Goal: Task Accomplishment & Management: Manage account settings

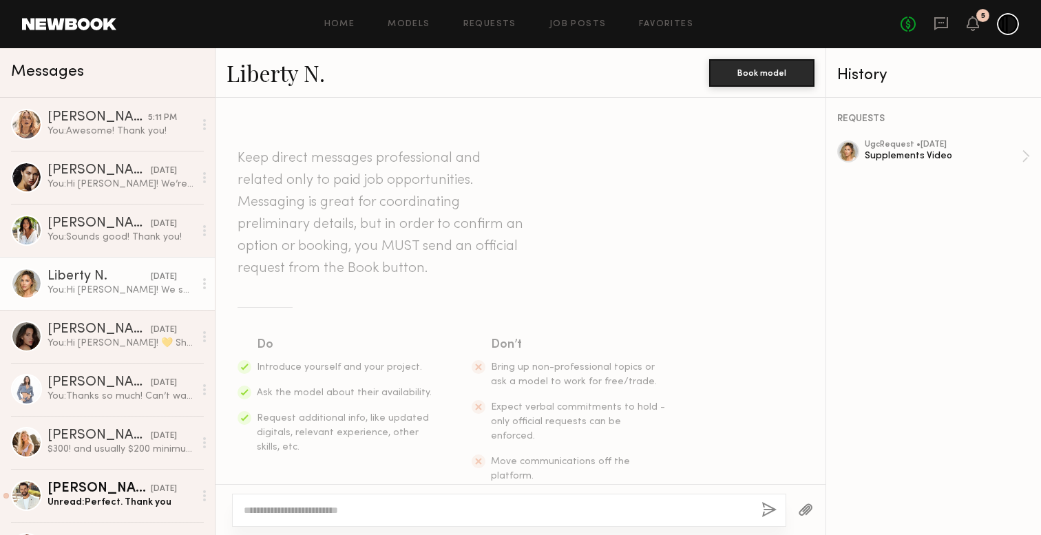
scroll to position [1696, 0]
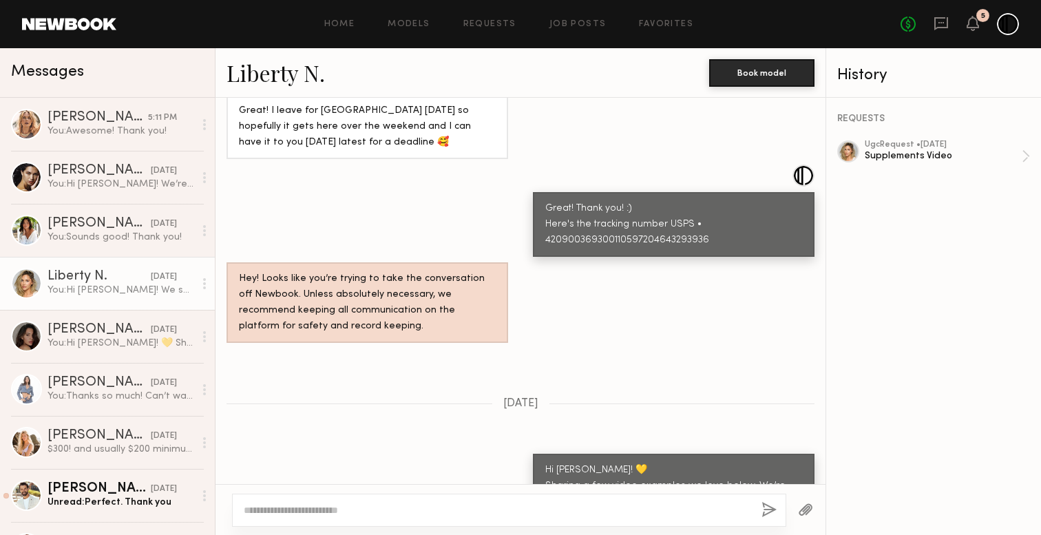
scroll to position [1168, 0]
click at [971, 28] on icon at bounding box center [973, 23] width 12 height 15
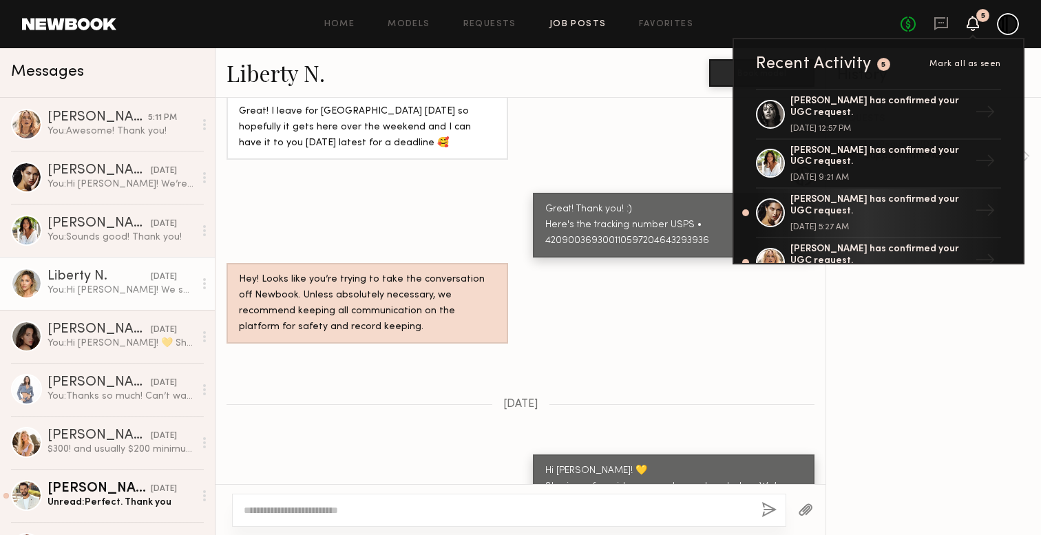
click at [577, 23] on link "Job Posts" at bounding box center [577, 24] width 57 height 9
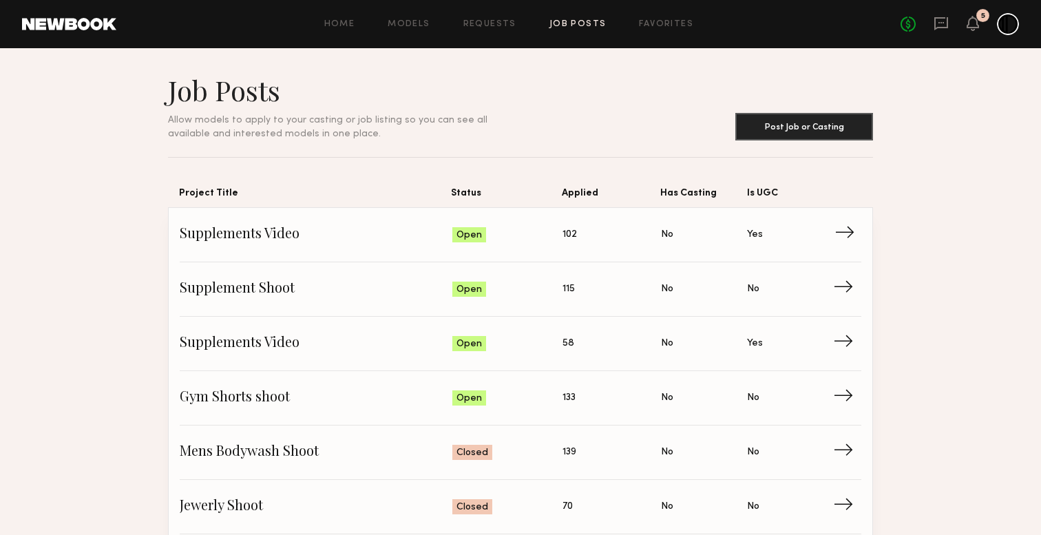
click at [291, 232] on span "Supplements Video" at bounding box center [316, 234] width 273 height 21
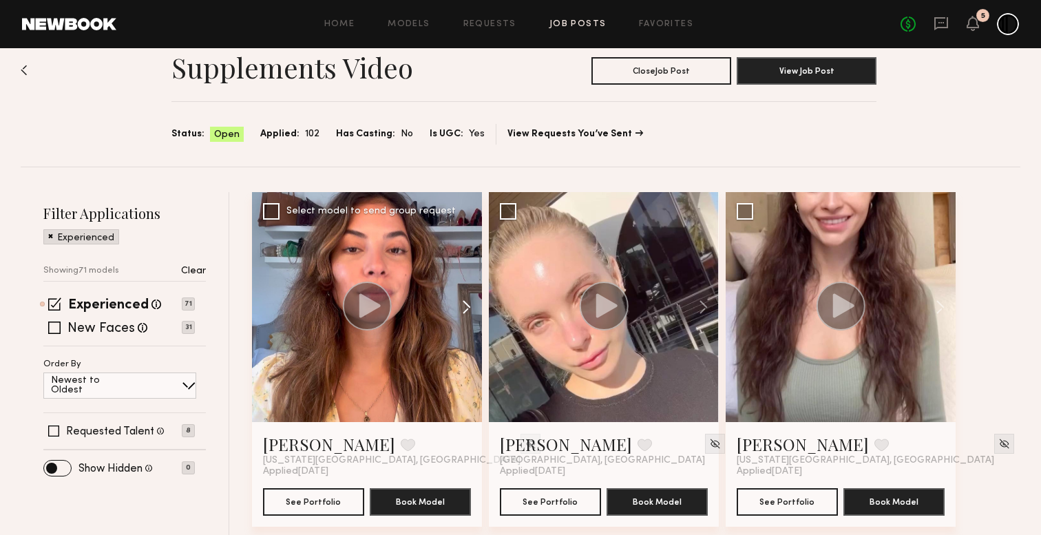
scroll to position [52, 0]
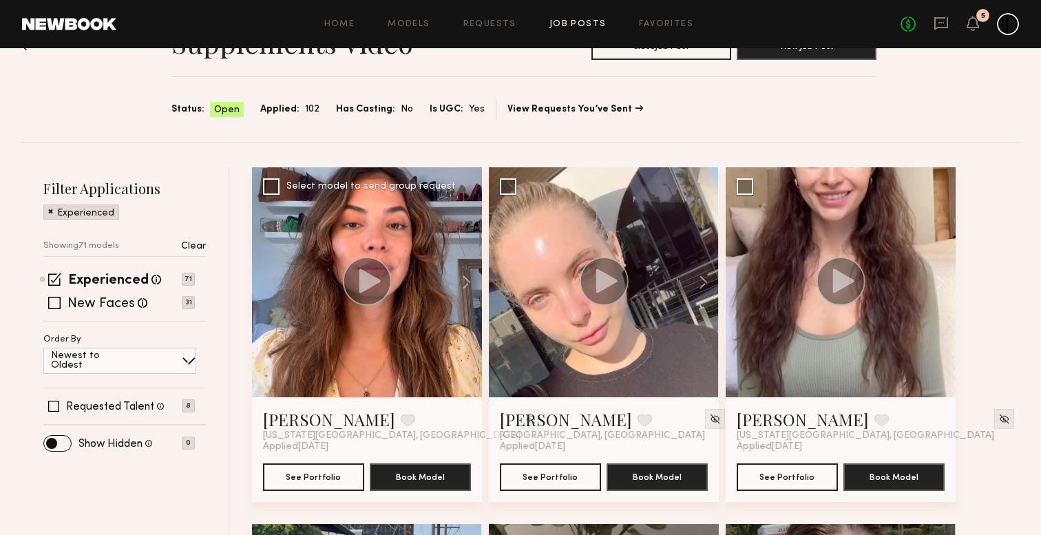
click at [346, 286] on circle at bounding box center [367, 281] width 49 height 49
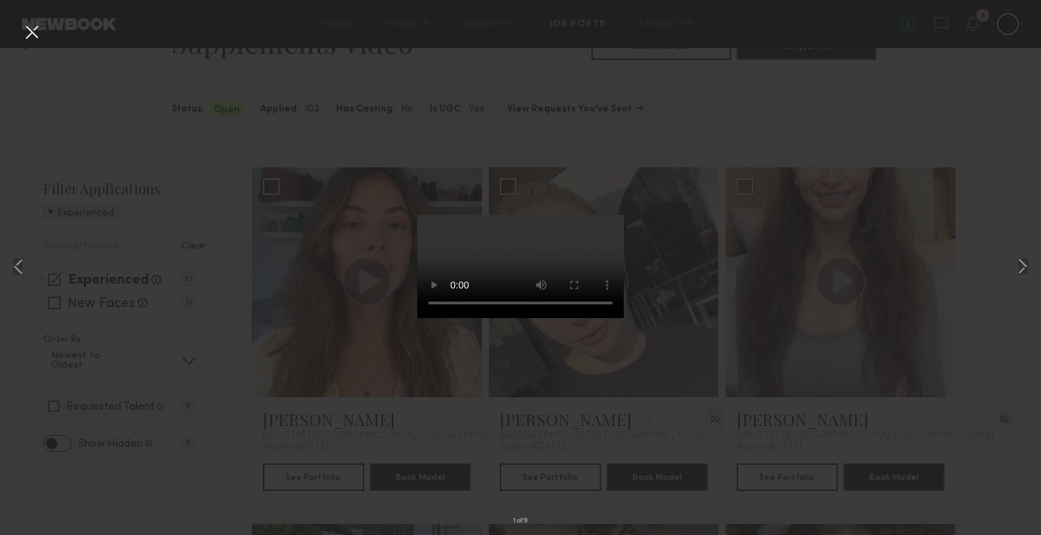
click at [826, 262] on div "1 of 9" at bounding box center [520, 267] width 1041 height 535
click at [36, 24] on button at bounding box center [32, 33] width 22 height 25
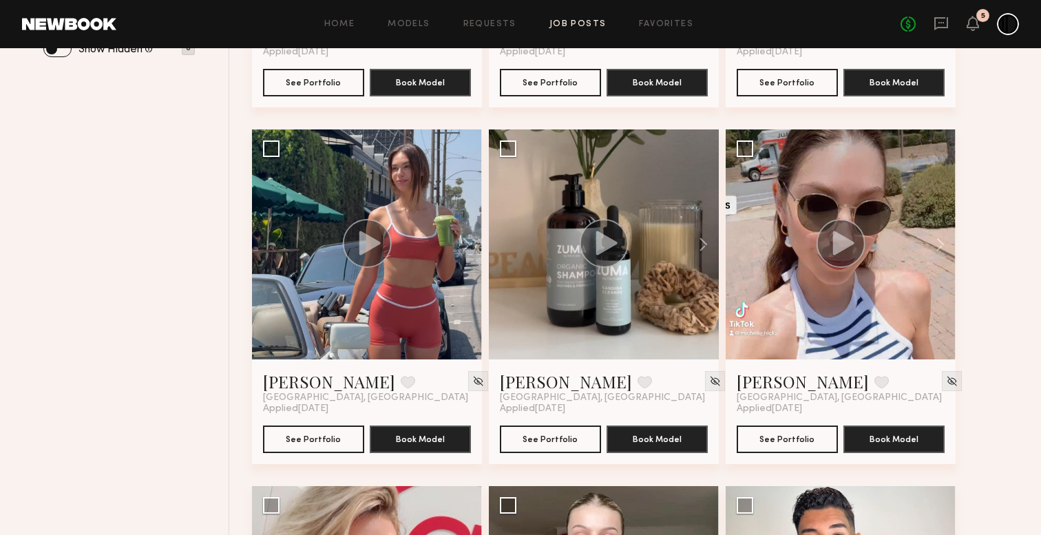
scroll to position [452, 0]
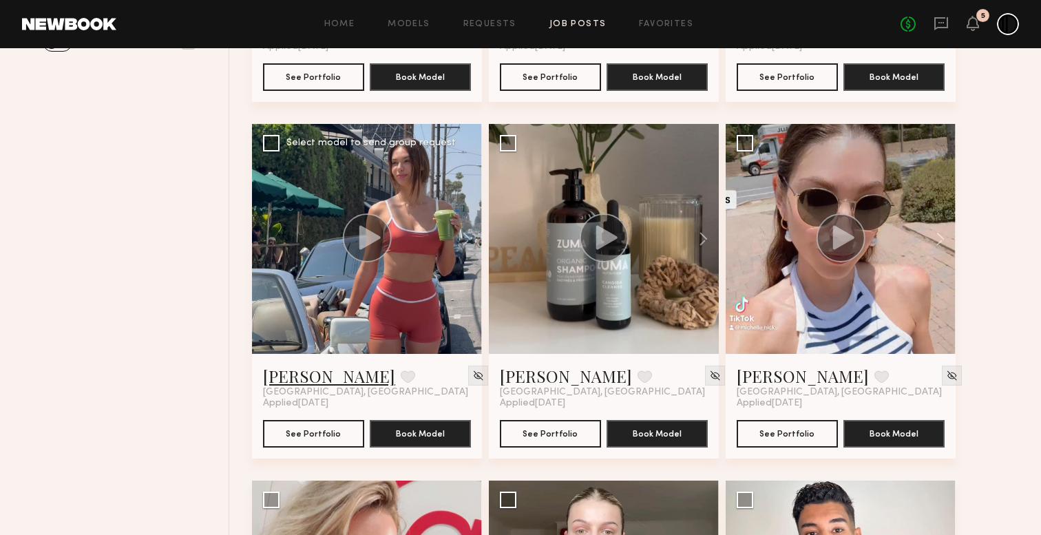
click at [293, 375] on link "Alina Z." at bounding box center [329, 376] width 132 height 22
click at [882, 253] on div at bounding box center [841, 239] width 230 height 230
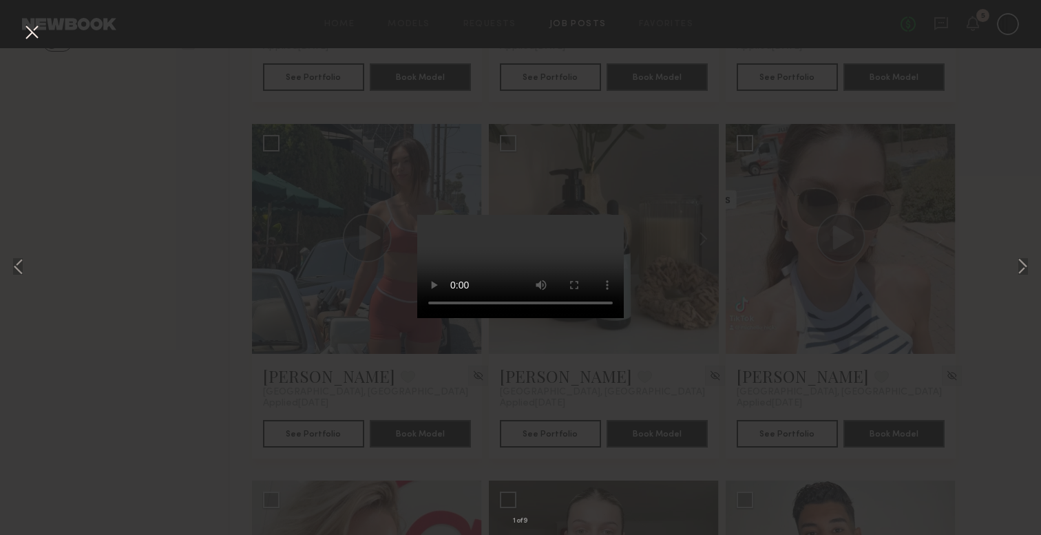
click at [796, 242] on div "1 of 9" at bounding box center [520, 267] width 1041 height 535
click at [24, 35] on button at bounding box center [32, 33] width 22 height 25
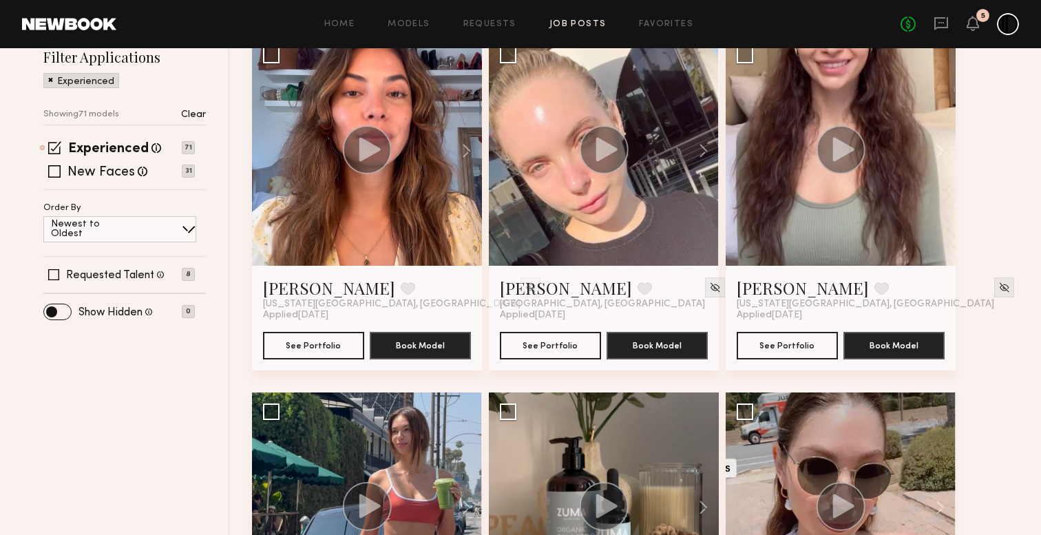
scroll to position [0, 0]
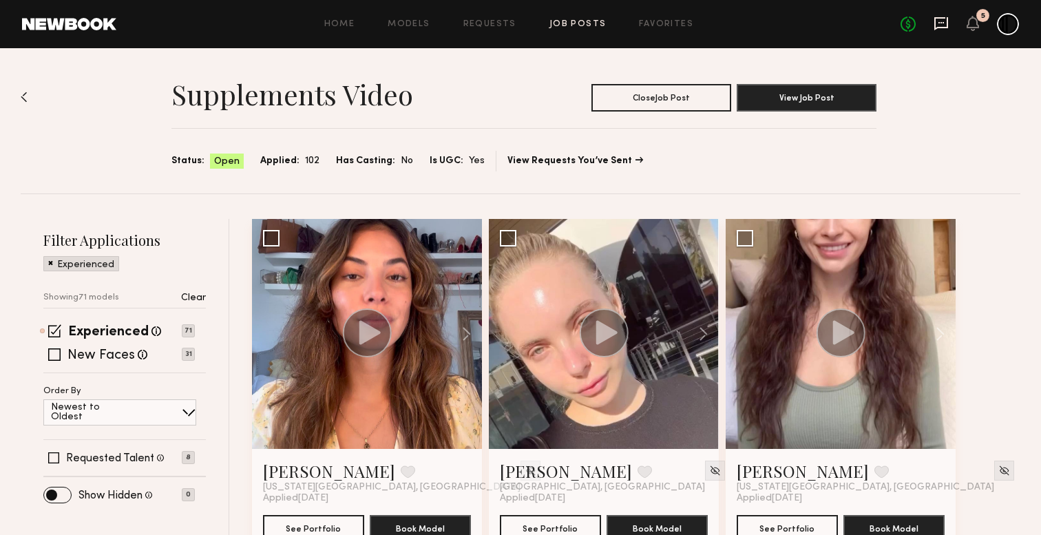
click at [943, 26] on icon at bounding box center [941, 23] width 14 height 13
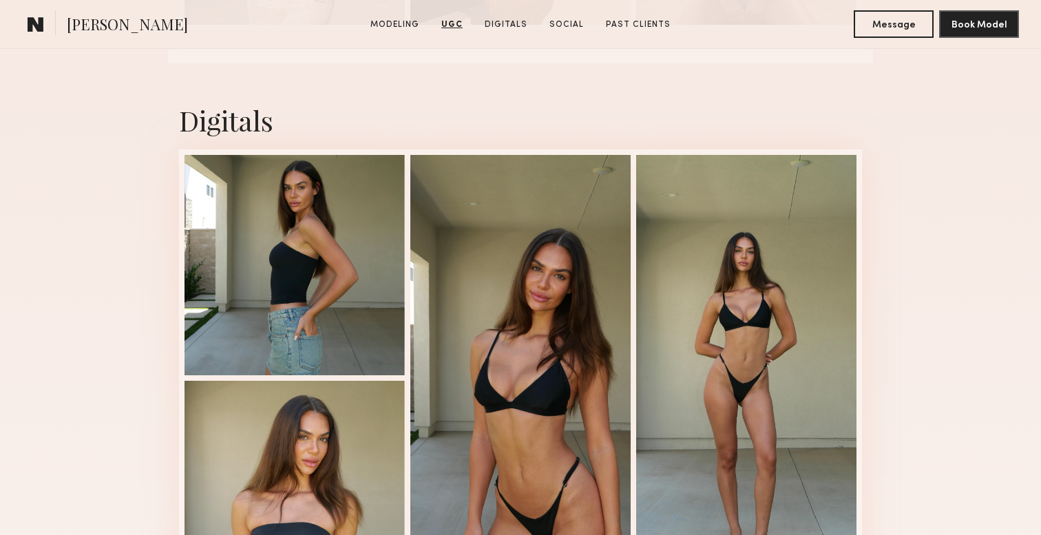
scroll to position [3360, 0]
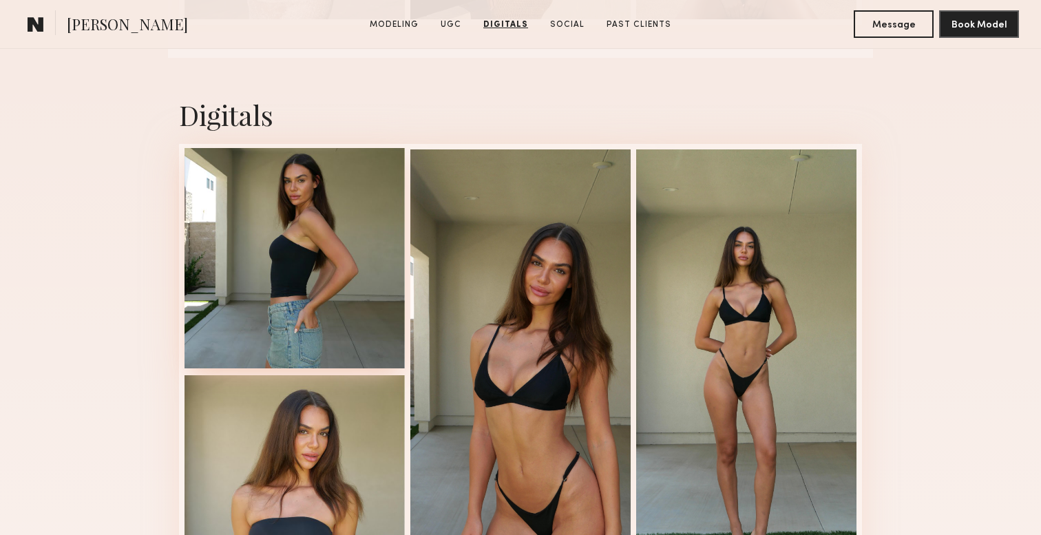
click at [288, 265] on div at bounding box center [295, 258] width 220 height 220
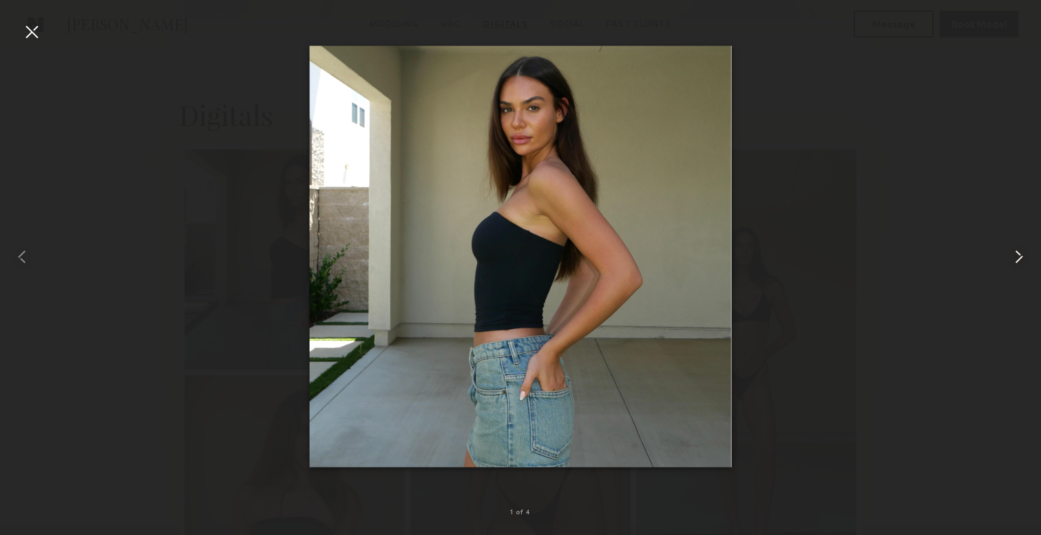
click at [1021, 258] on common-icon at bounding box center [1019, 257] width 22 height 22
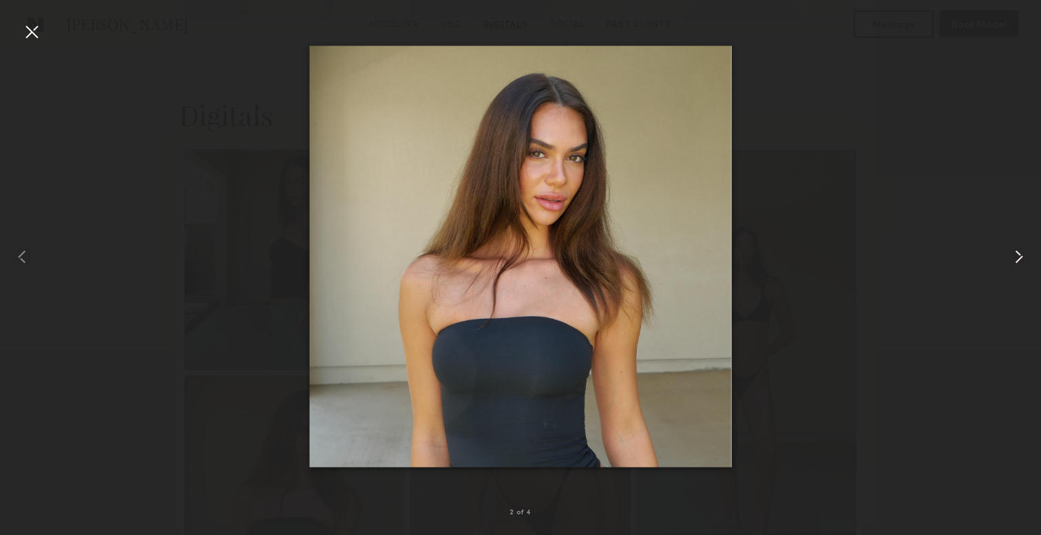
click at [1021, 258] on common-icon at bounding box center [1019, 257] width 22 height 22
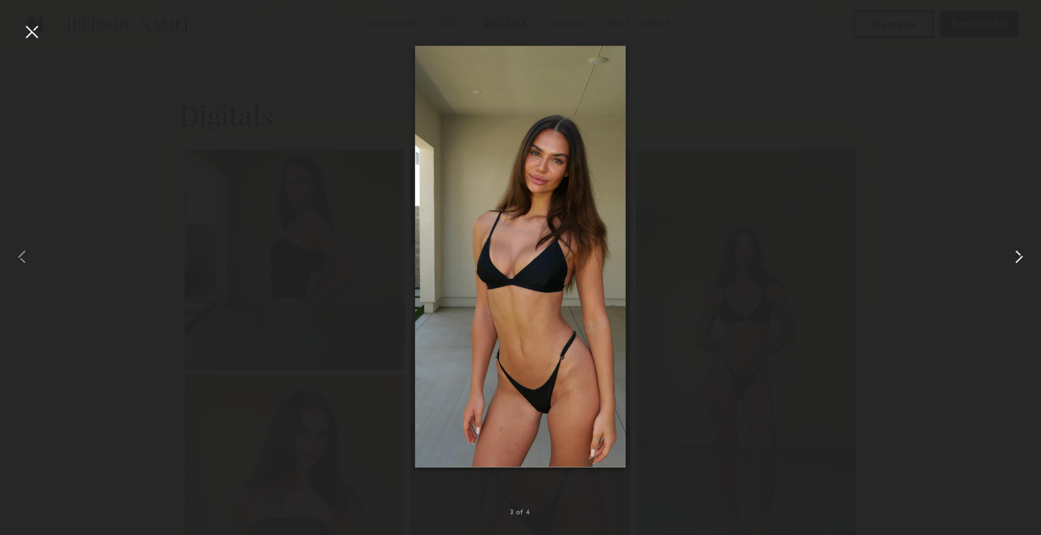
click at [1020, 256] on common-icon at bounding box center [1019, 257] width 22 height 22
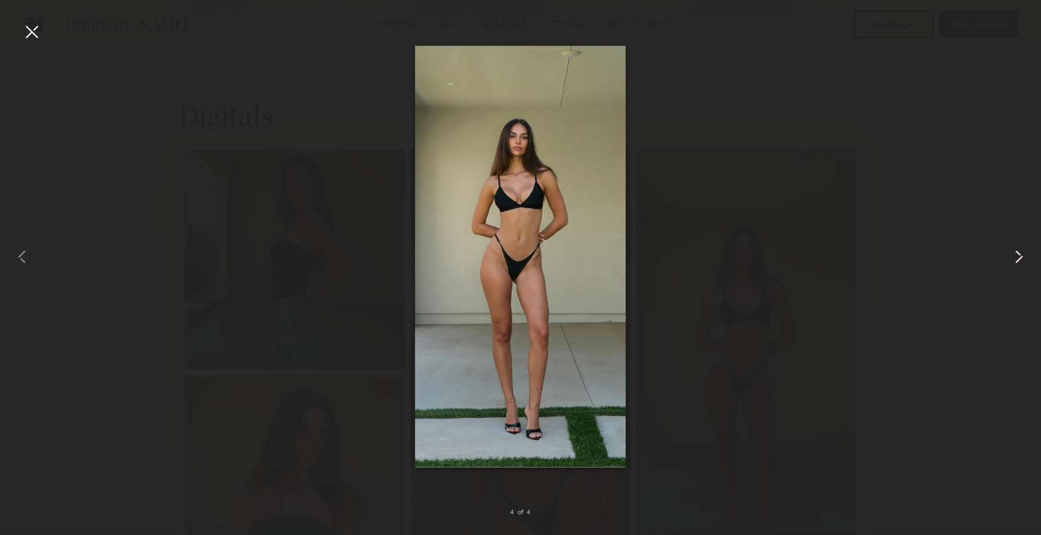
click at [1020, 256] on common-icon at bounding box center [1019, 257] width 22 height 22
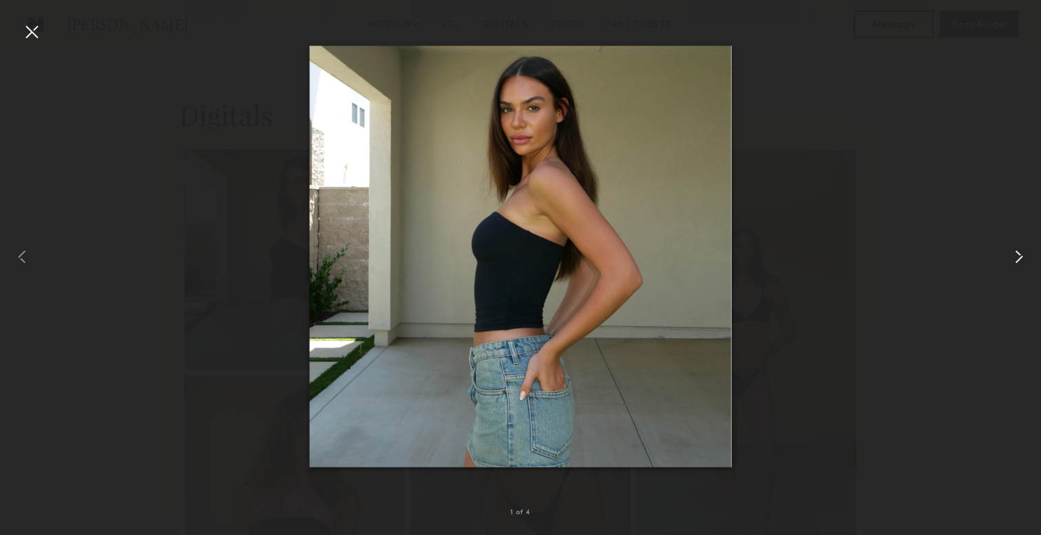
click at [1020, 256] on common-icon at bounding box center [1019, 257] width 22 height 22
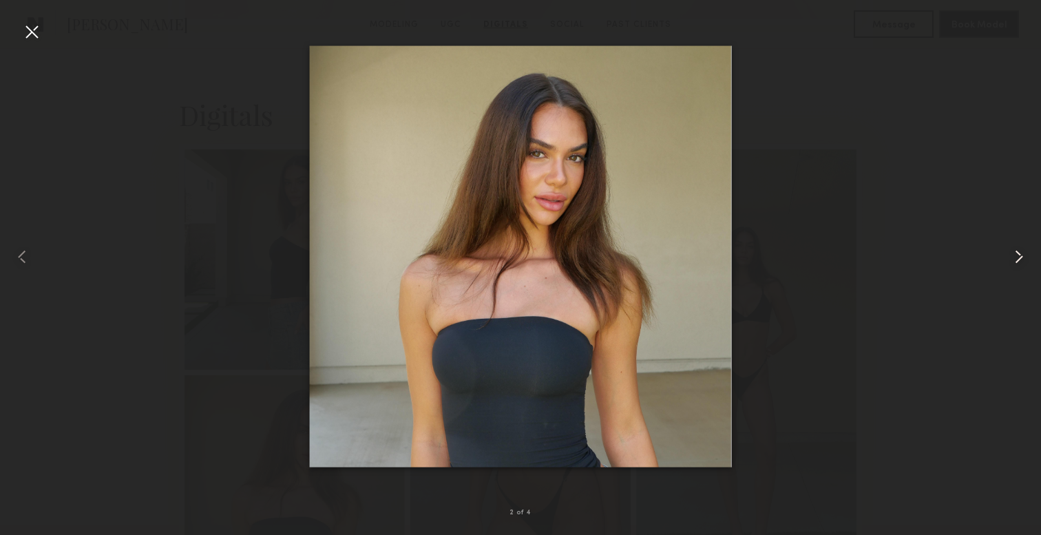
click at [1020, 256] on common-icon at bounding box center [1019, 257] width 22 height 22
